Goal: Task Accomplishment & Management: Manage account settings

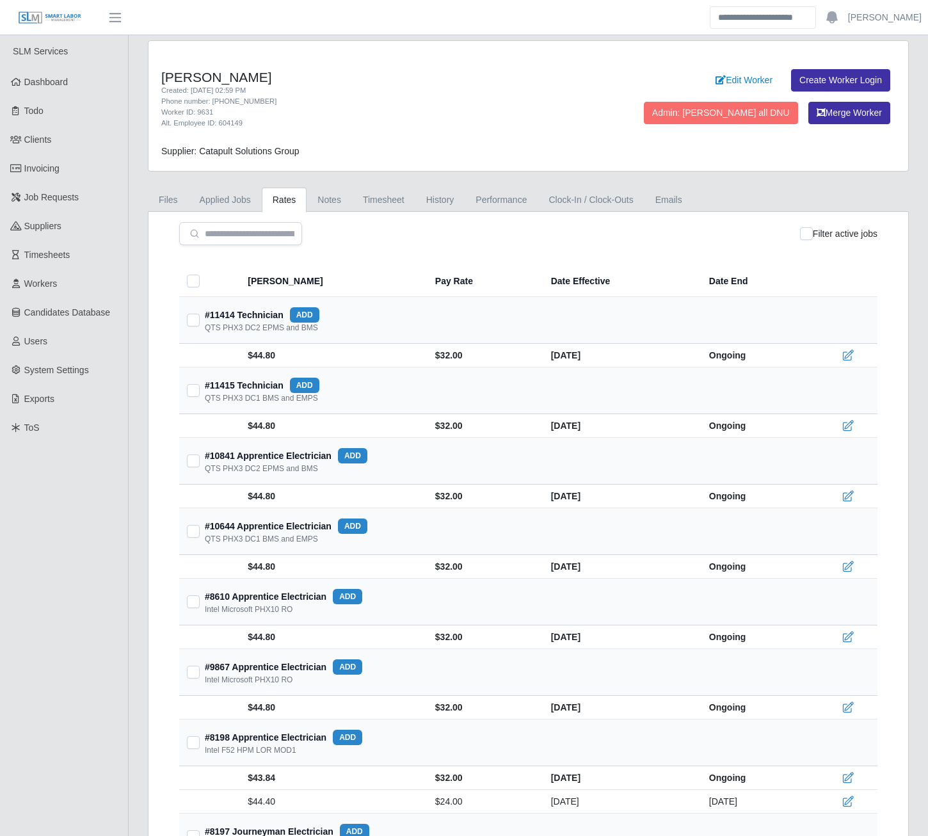
scroll to position [184, 0]
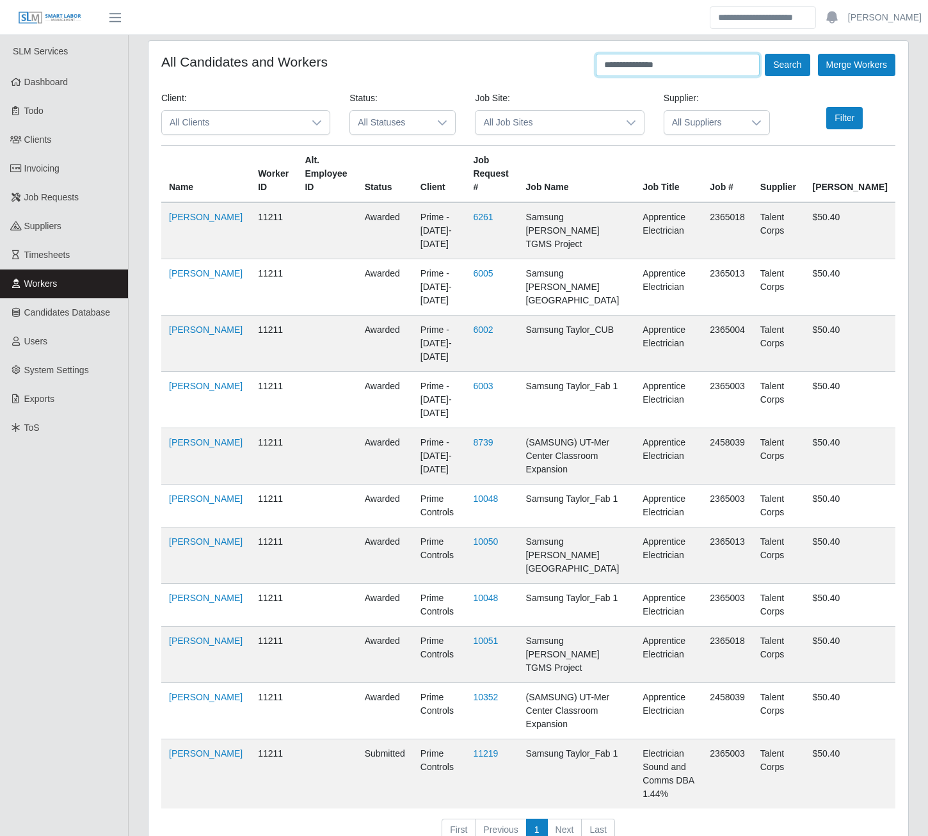
drag, startPoint x: 670, startPoint y: 66, endPoint x: 571, endPoint y: 53, distance: 100.2
click at [571, 53] on div "**********" at bounding box center [529, 453] width 760 height 824
click at [765, 54] on button "Search" at bounding box center [787, 65] width 45 height 22
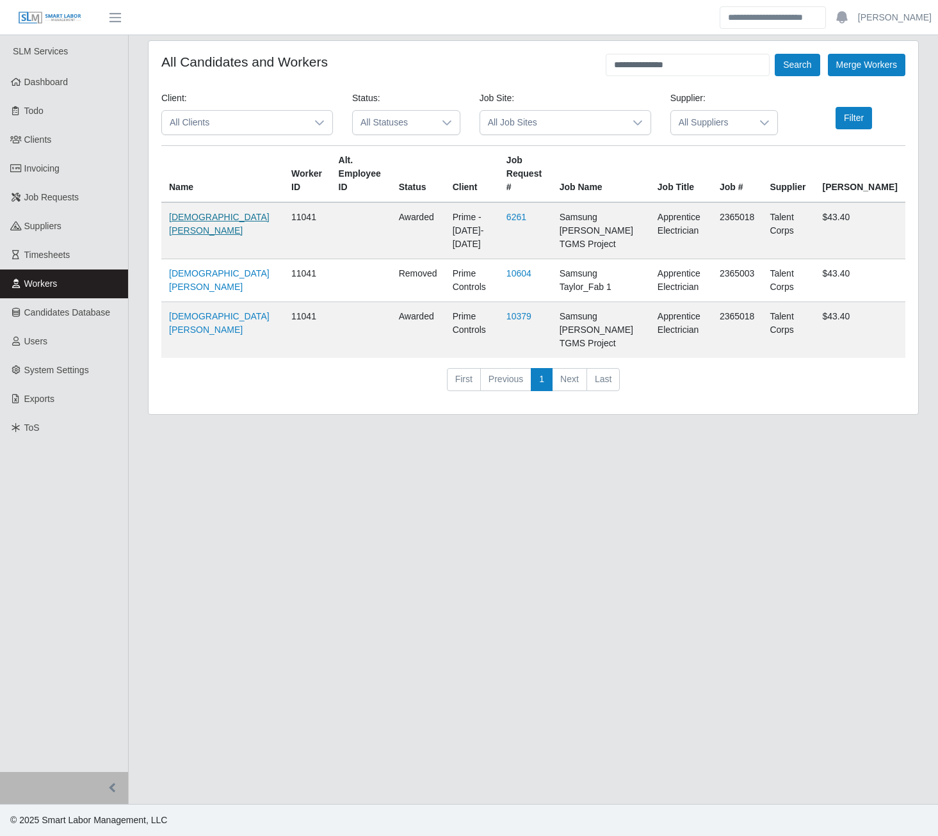
click at [178, 212] on link "Christian Perez" at bounding box center [219, 224] width 101 height 24
drag, startPoint x: 676, startPoint y: 67, endPoint x: 576, endPoint y: 74, distance: 99.5
click at [576, 74] on div "**********" at bounding box center [533, 65] width 744 height 22
type input "**********"
click at [775, 54] on button "Search" at bounding box center [797, 65] width 45 height 22
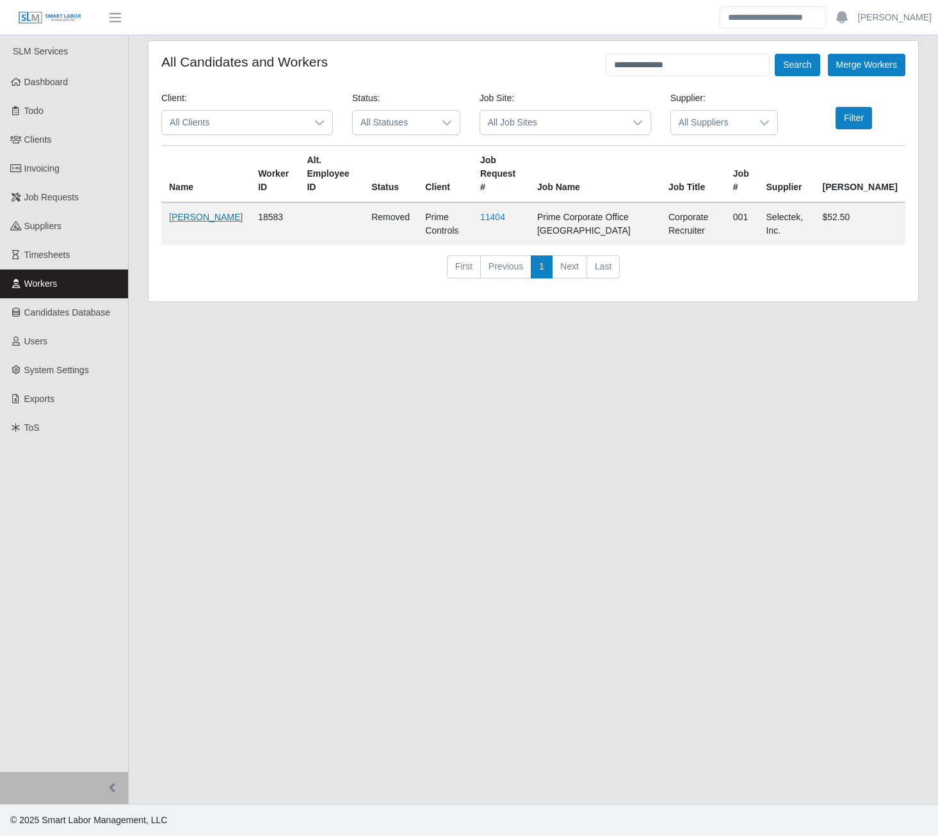
click at [185, 212] on link "Juanita Griffin" at bounding box center [206, 217] width 74 height 10
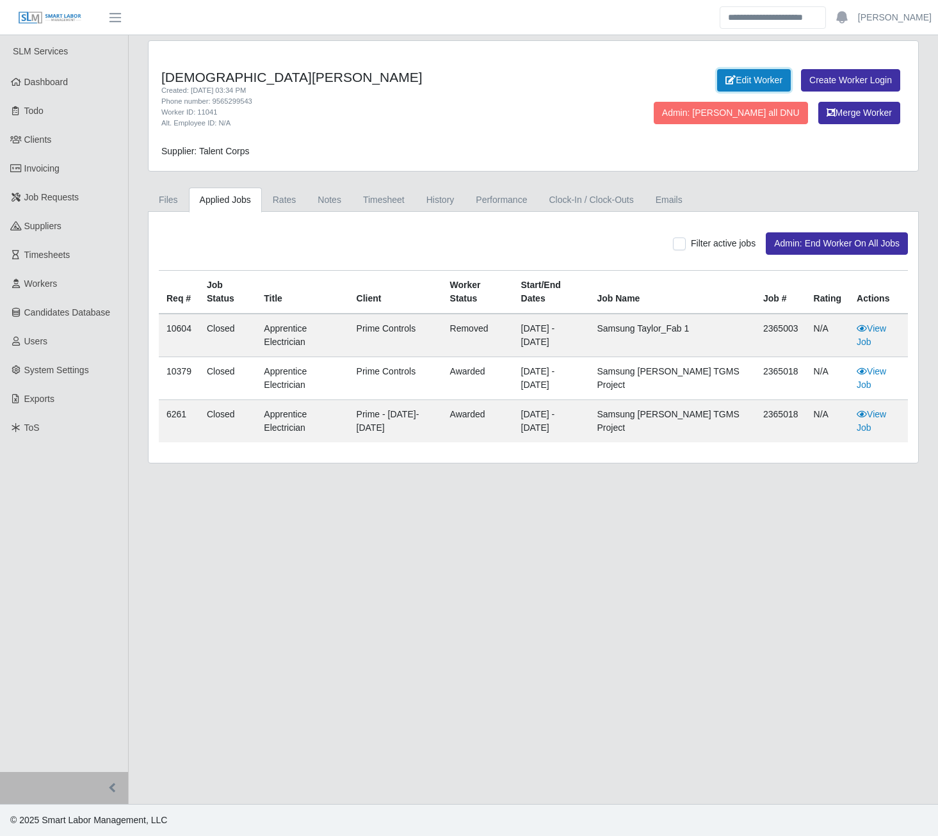
click at [761, 80] on link "Edit Worker" at bounding box center [754, 80] width 74 height 22
click at [330, 207] on link "Notes" at bounding box center [329, 200] width 45 height 25
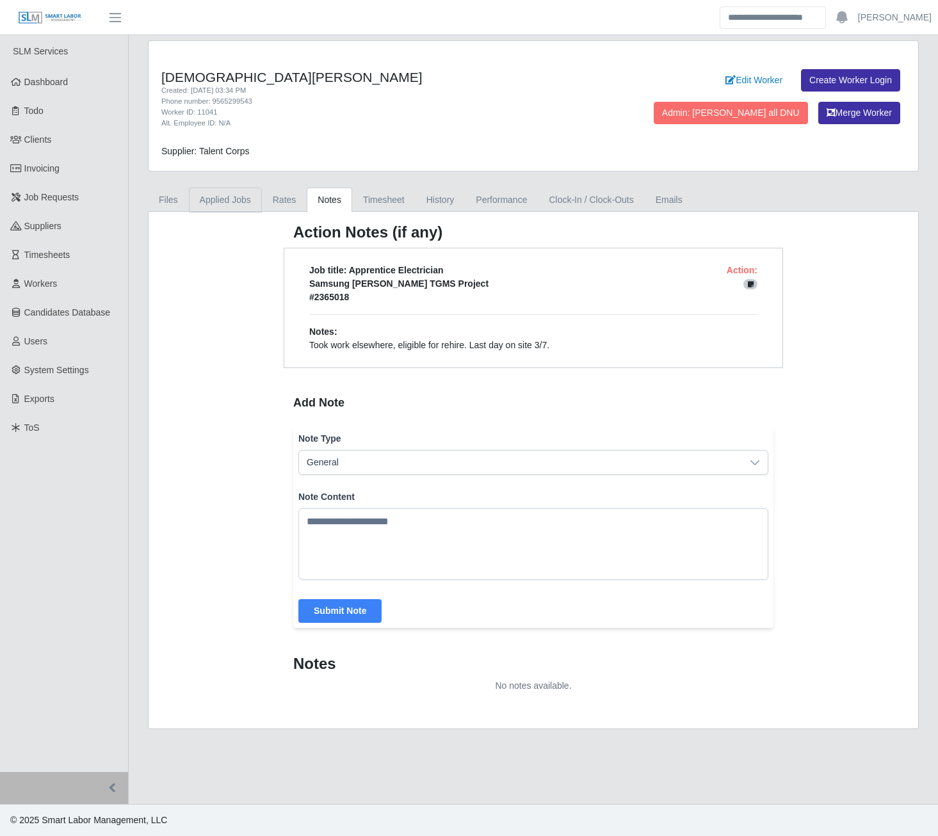
click at [213, 197] on link "Applied Jobs" at bounding box center [225, 200] width 73 height 25
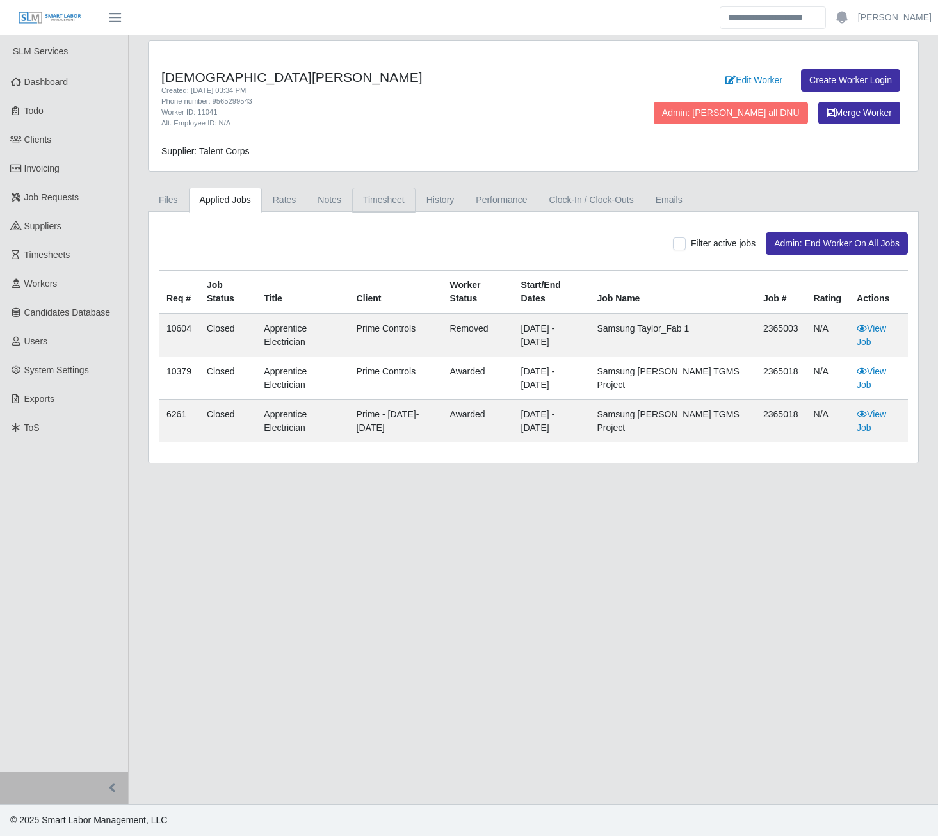
click at [381, 191] on link "Timesheet" at bounding box center [383, 200] width 63 height 25
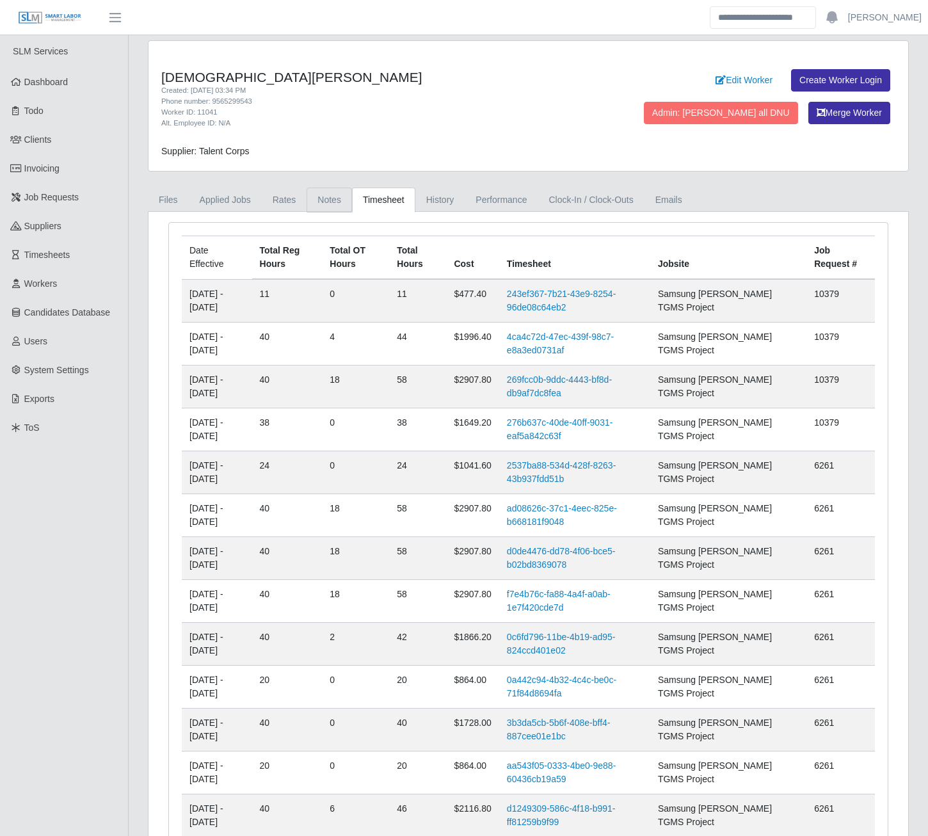
click at [325, 202] on link "Notes" at bounding box center [329, 200] width 45 height 25
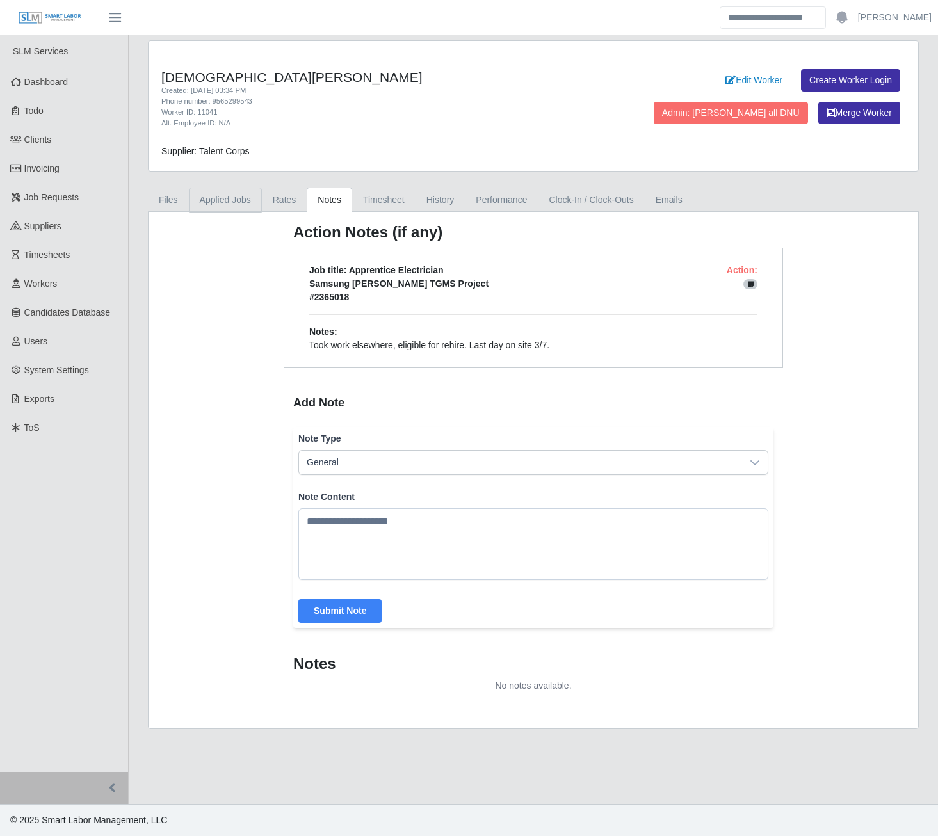
click at [210, 204] on link "Applied Jobs" at bounding box center [225, 200] width 73 height 25
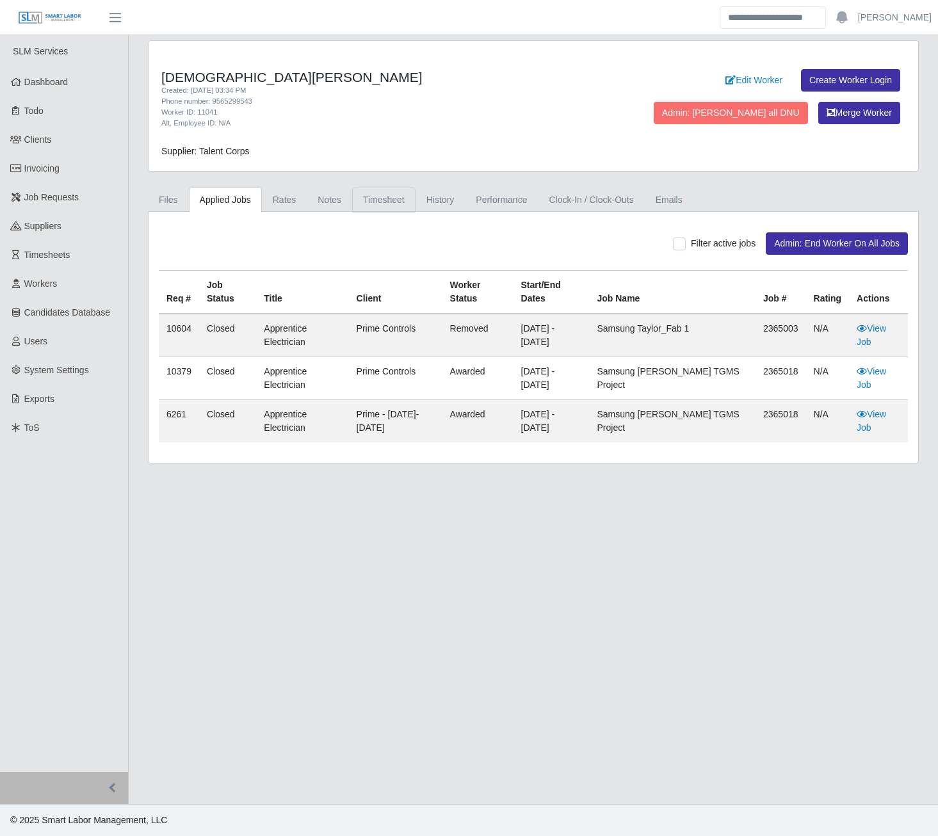
click at [362, 192] on link "Timesheet" at bounding box center [383, 200] width 63 height 25
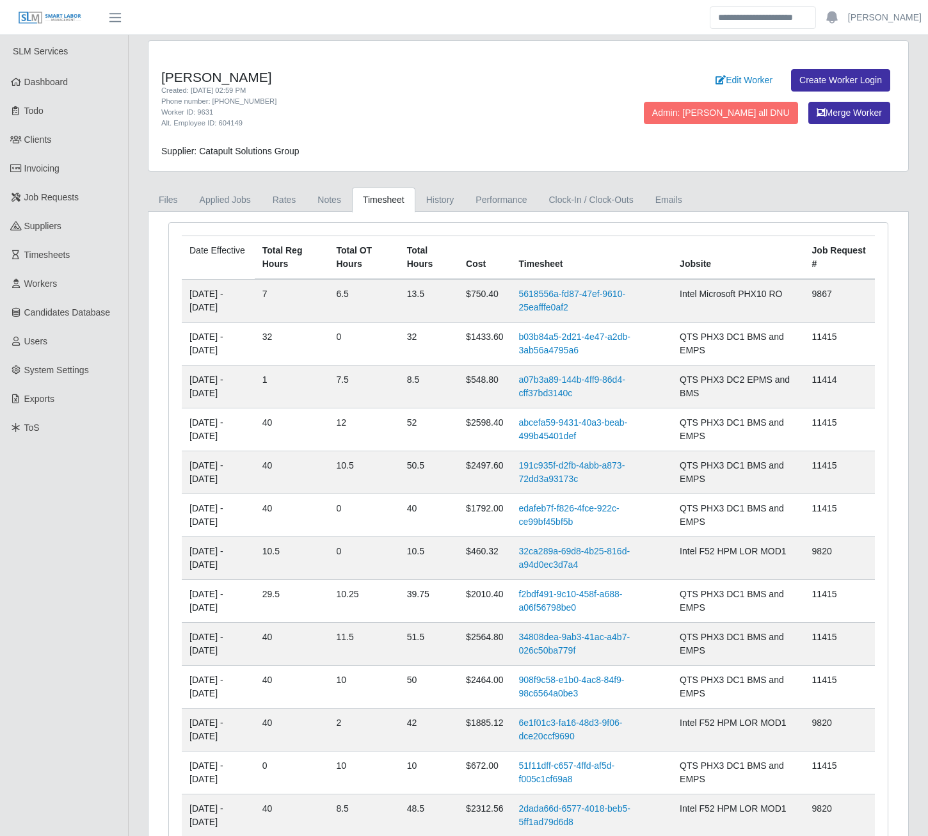
scroll to position [120, 0]
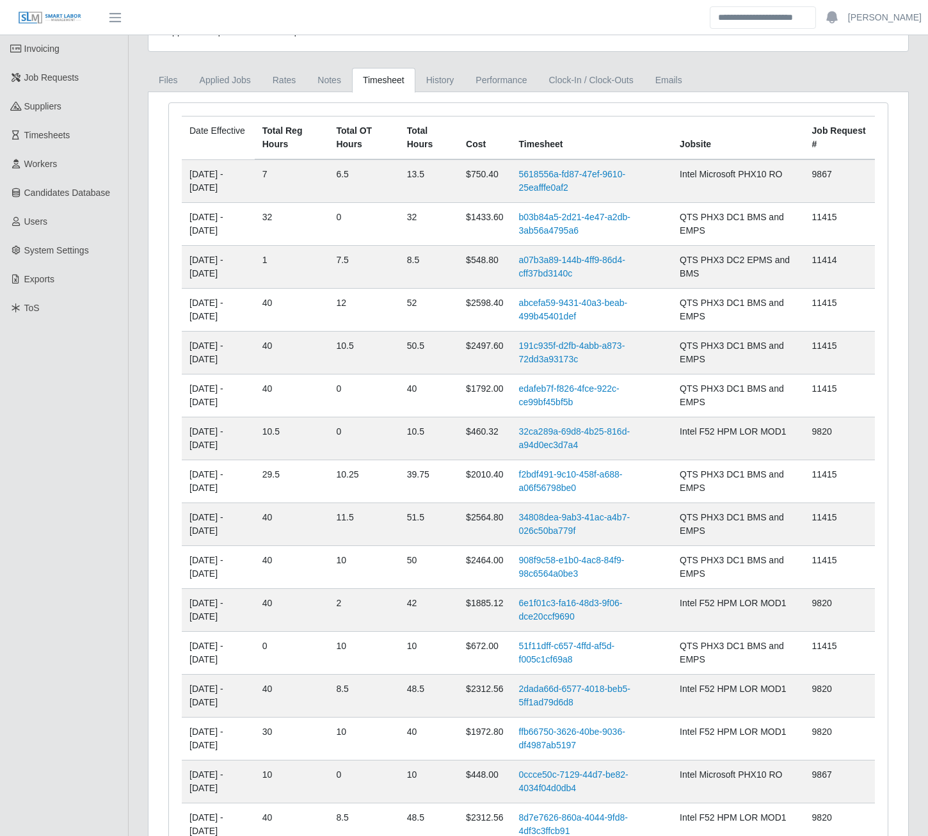
click at [631, 191] on td "5618556a-fd87-47ef-9610-25eafffe0af2" at bounding box center [592, 181] width 161 height 44
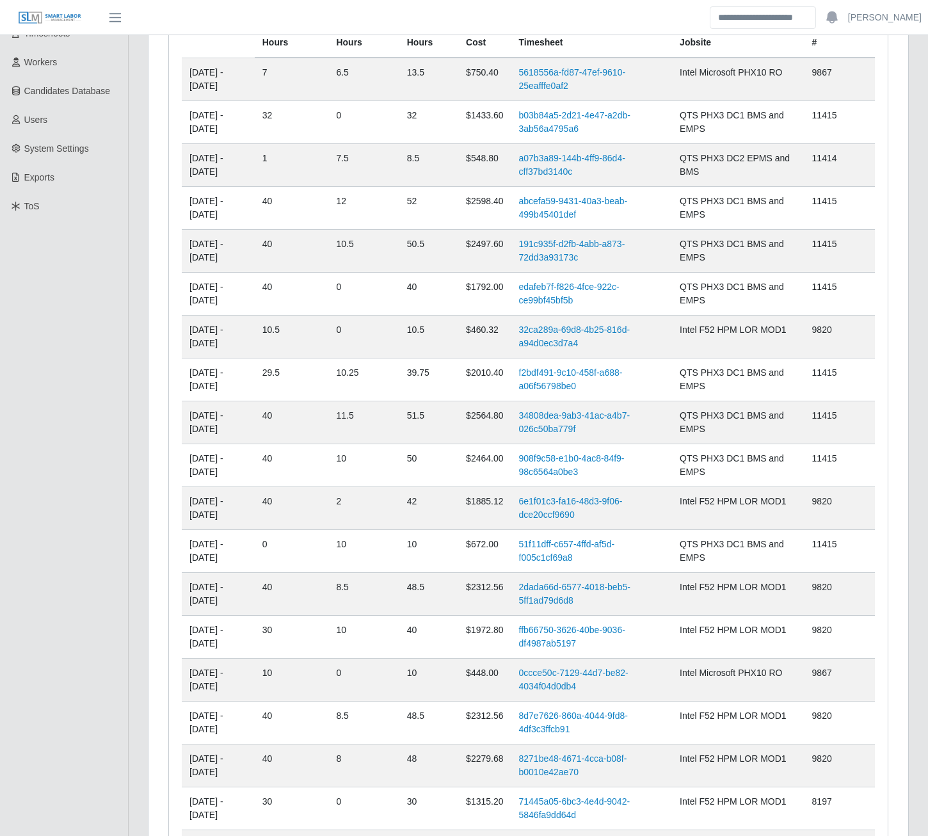
scroll to position [0, 0]
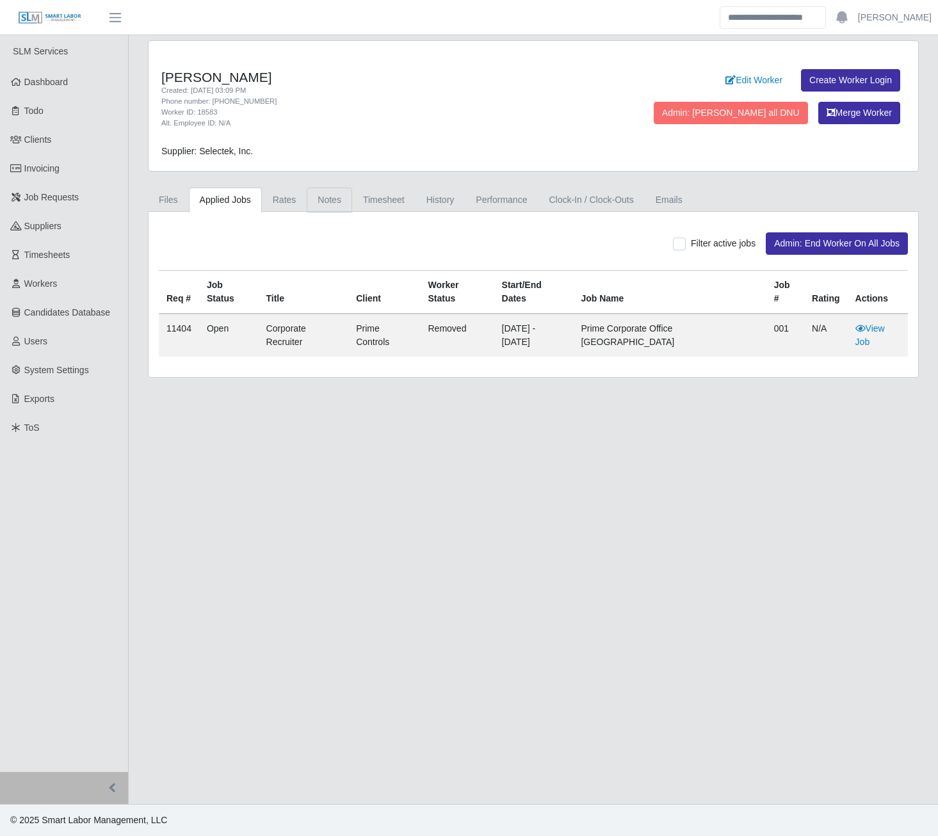
click at [327, 197] on link "Notes" at bounding box center [329, 200] width 45 height 25
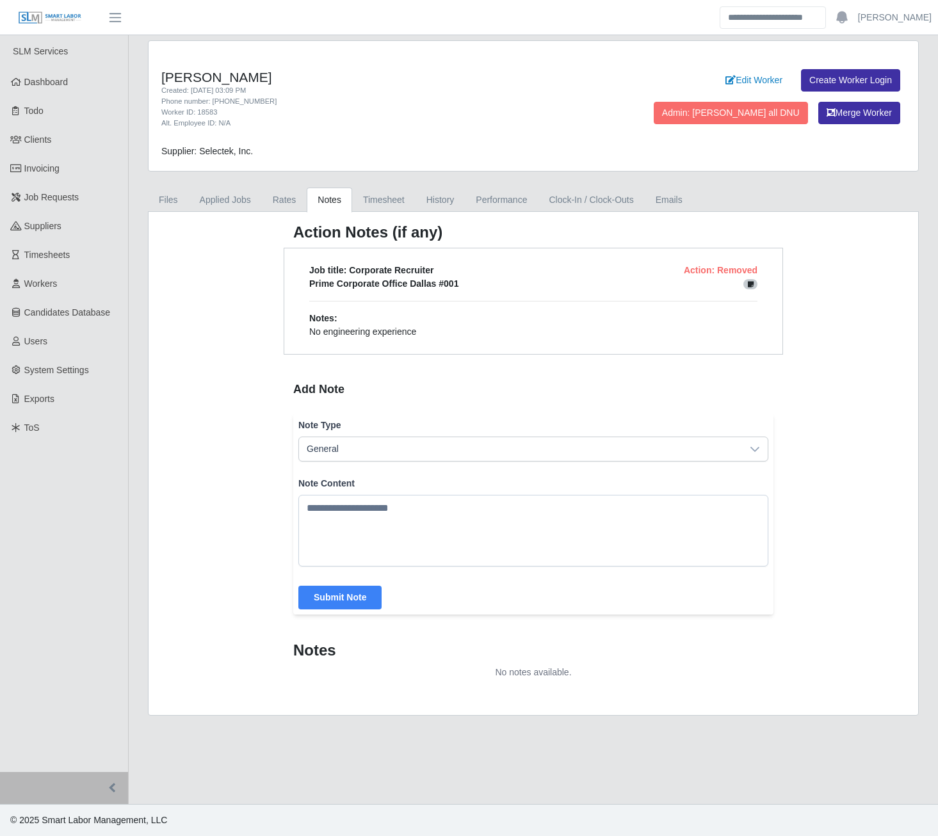
click at [266, 310] on div "Action Notes (if any) Job title: Corporate Recruiter Action: Removed Prime Corp…" at bounding box center [534, 463] width 770 height 503
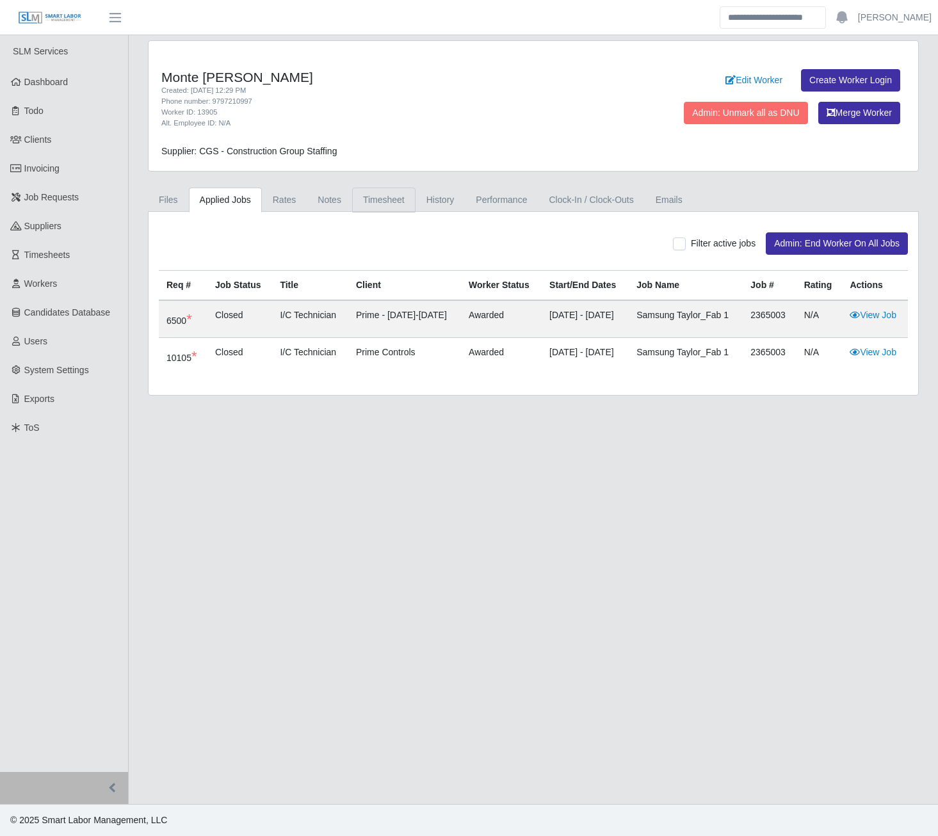
click at [388, 197] on link "Timesheet" at bounding box center [383, 200] width 63 height 25
